Goal: Task Accomplishment & Management: Use online tool/utility

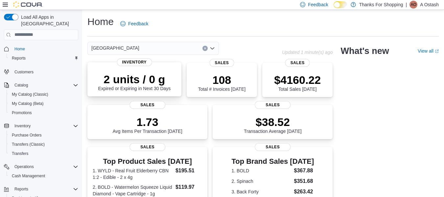
click at [151, 80] on p "2 units / 0 g" at bounding box center [134, 79] width 73 height 13
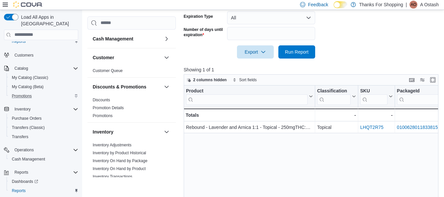
scroll to position [26, 0]
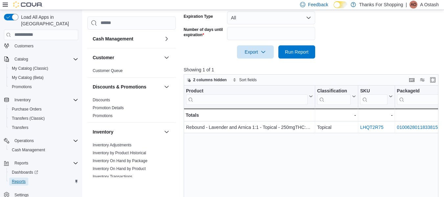
click at [19, 179] on span "Reports" at bounding box center [19, 181] width 14 height 5
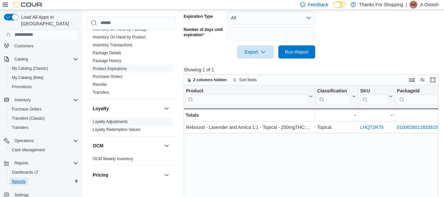
scroll to position [66, 0]
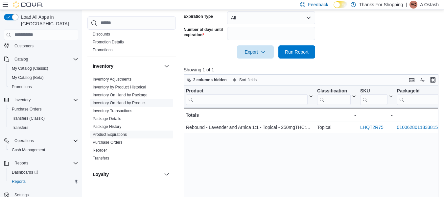
click at [126, 102] on link "Inventory On Hand by Product" at bounding box center [119, 103] width 53 height 5
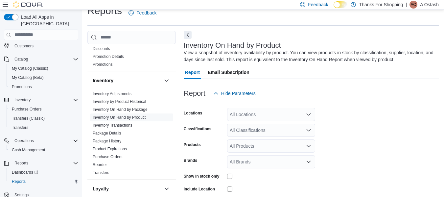
scroll to position [22, 0]
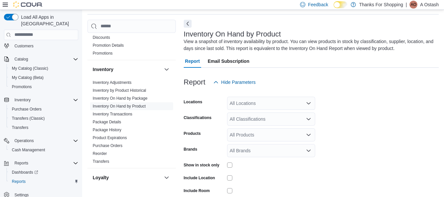
click at [264, 104] on div "All Locations" at bounding box center [271, 103] width 88 height 13
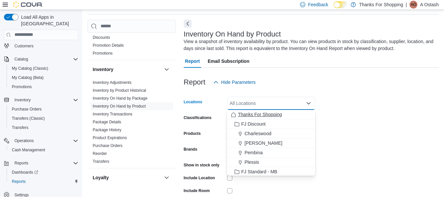
scroll to position [33, 0]
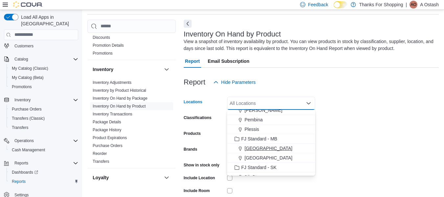
click at [253, 148] on span "[GEOGRAPHIC_DATA]" at bounding box center [268, 148] width 48 height 7
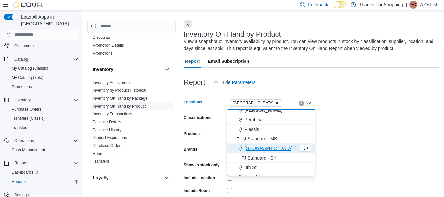
click at [379, 106] on form "Locations [GEOGRAPHIC_DATA] Combo box. Selected. [GEOGRAPHIC_DATA]. Press Backs…" at bounding box center [311, 158] width 255 height 138
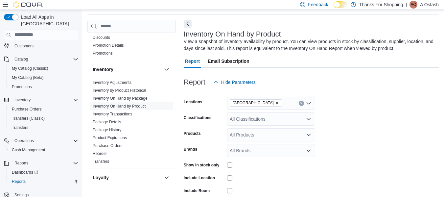
click at [282, 117] on div "All Classifications" at bounding box center [271, 118] width 88 height 13
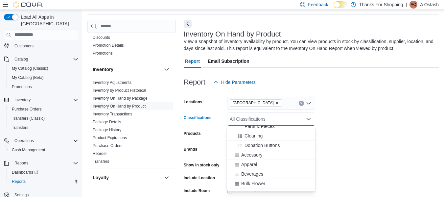
scroll to position [164, 0]
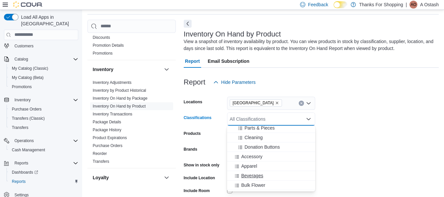
click at [259, 175] on span "Beverages" at bounding box center [252, 175] width 22 height 7
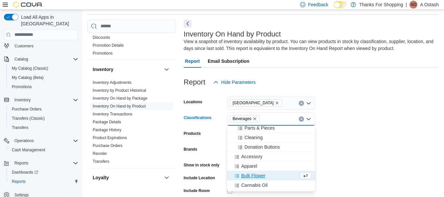
click at [400, 134] on form "Locations [GEOGRAPHIC_DATA] Classifications Beverages Combo box. Selected. [GEO…" at bounding box center [311, 158] width 255 height 138
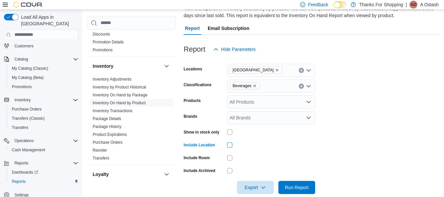
scroll to position [65, 0]
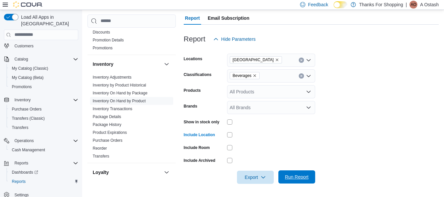
drag, startPoint x: 294, startPoint y: 174, endPoint x: 306, endPoint y: 140, distance: 37.0
click at [294, 172] on span "Run Report" at bounding box center [296, 176] width 29 height 13
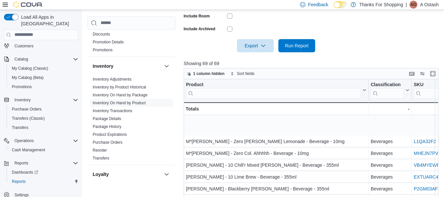
scroll to position [296, 0]
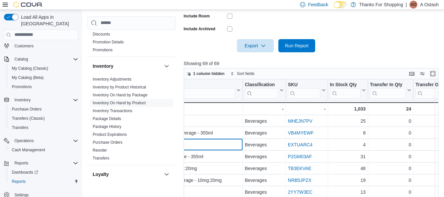
drag, startPoint x: 331, startPoint y: 150, endPoint x: 354, endPoint y: 150, distance: 23.7
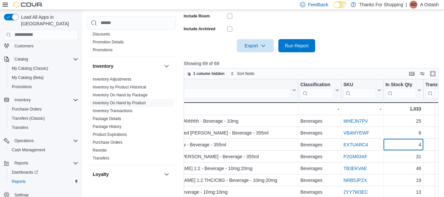
drag, startPoint x: 345, startPoint y: 148, endPoint x: 314, endPoint y: 148, distance: 30.6
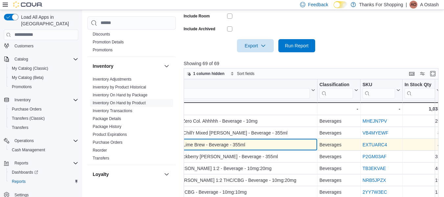
scroll to position [296, 0]
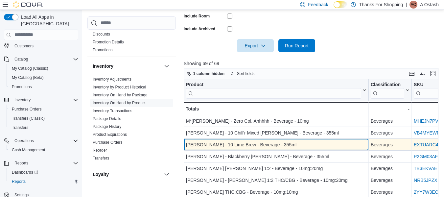
drag, startPoint x: 311, startPoint y: 149, endPoint x: 295, endPoint y: 148, distance: 16.2
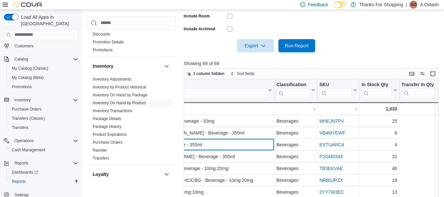
drag, startPoint x: 337, startPoint y: 142, endPoint x: 379, endPoint y: 138, distance: 41.6
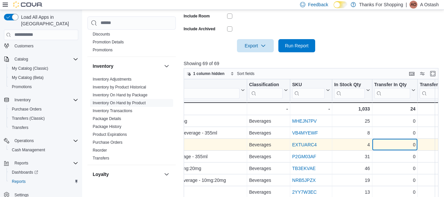
drag, startPoint x: 379, startPoint y: 122, endPoint x: 377, endPoint y: 140, distance: 18.4
click at [377, 140] on div "0 - Transfer In Qty, column 5, row 28" at bounding box center [395, 145] width 46 height 12
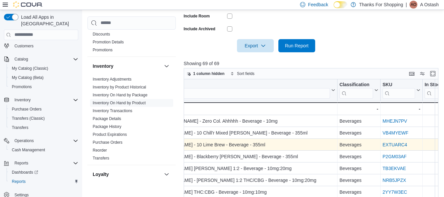
scroll to position [296, 0]
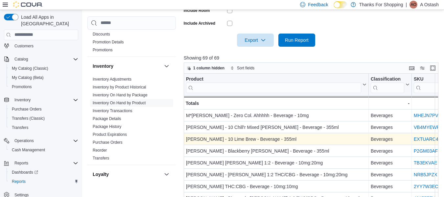
scroll to position [218, 0]
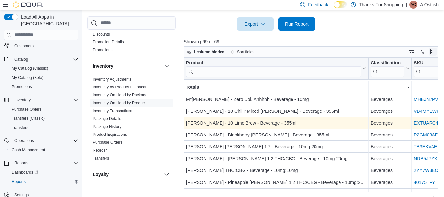
click at [434, 52] on button "Enter fullscreen" at bounding box center [433, 52] width 8 height 8
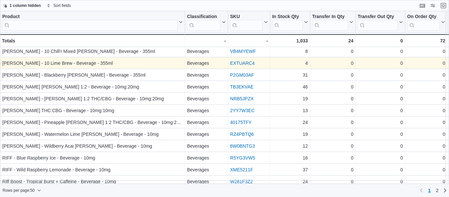
scroll to position [316, 0]
